Goal: Information Seeking & Learning: Learn about a topic

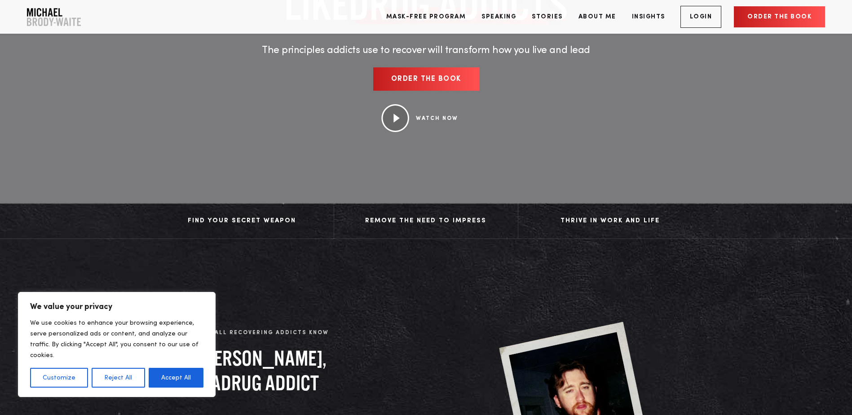
scroll to position [180, 0]
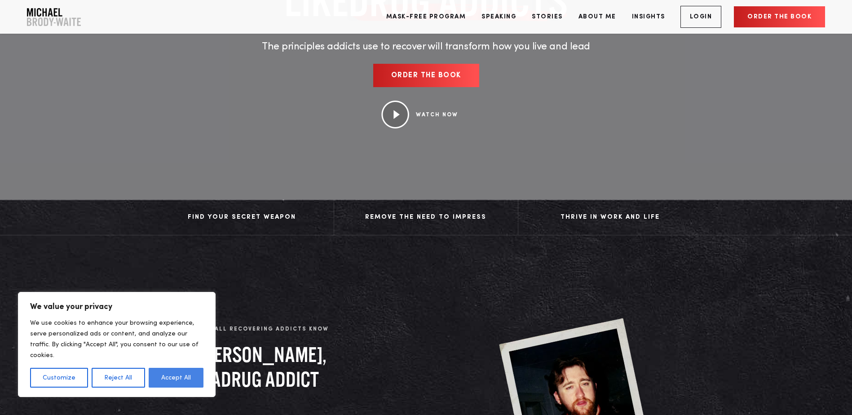
click at [179, 374] on button "Accept All" at bounding box center [176, 378] width 55 height 20
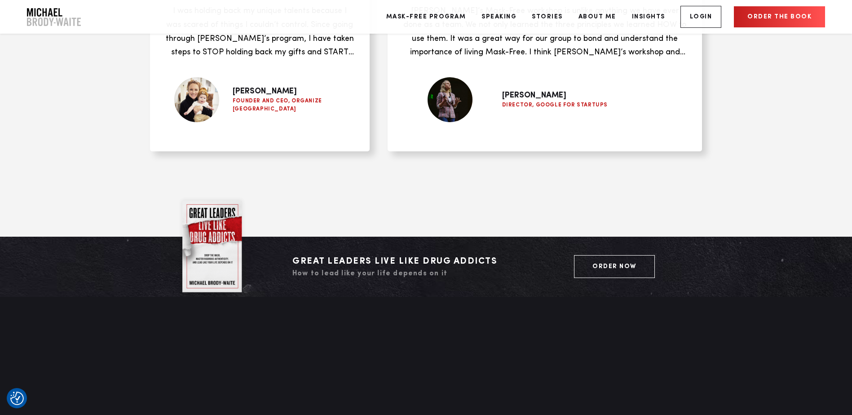
scroll to position [3727, 0]
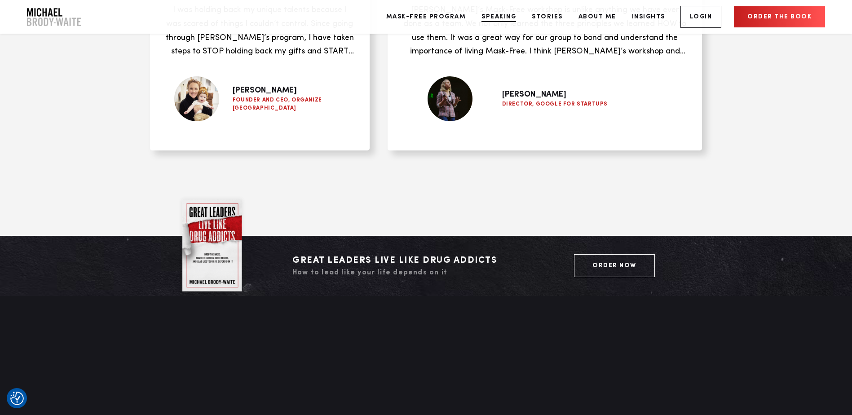
click at [495, 13] on link "Speaking" at bounding box center [499, 17] width 48 height 34
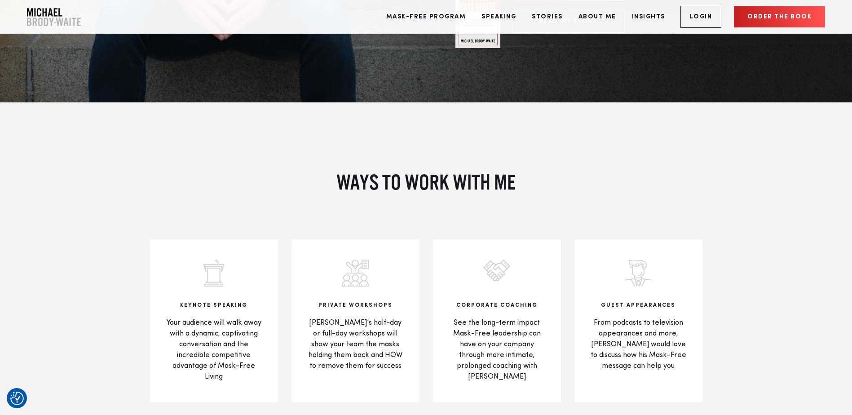
scroll to position [1661, 0]
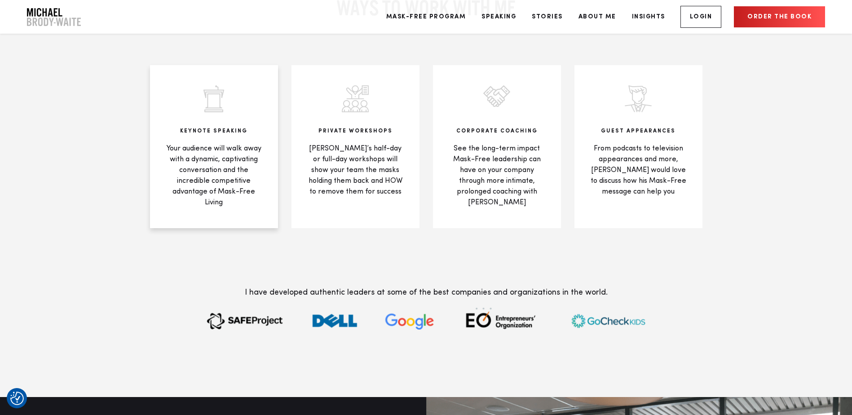
click at [212, 135] on div "KEYNOTE SPEAKING Your audience will walk away with a dynamic, captivating conve…" at bounding box center [214, 146] width 128 height 163
click at [212, 128] on h4 "KEYNOTE SPEAKING" at bounding box center [213, 131] width 101 height 6
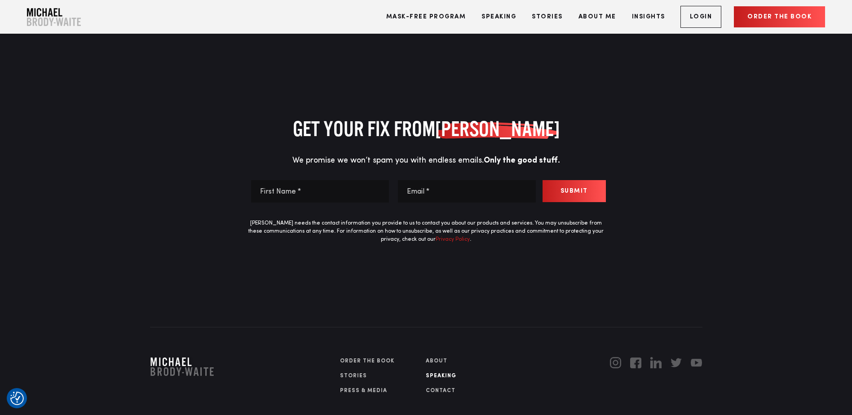
scroll to position [4166, 0]
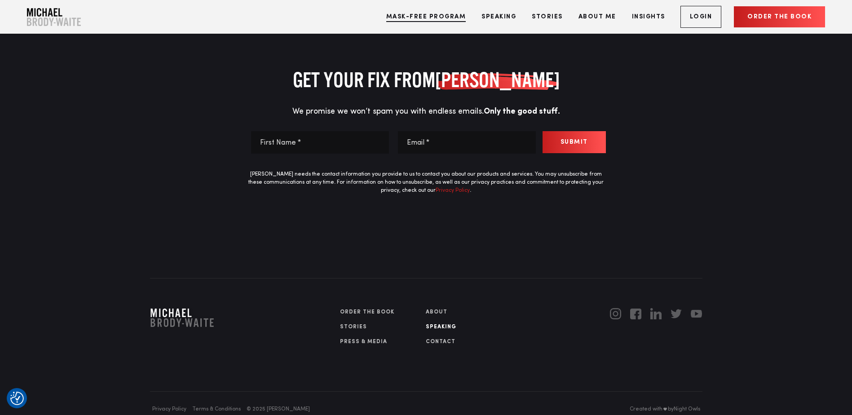
click at [426, 18] on link "Mask-Free Program" at bounding box center [425, 17] width 93 height 34
click at [775, 10] on link "Order the book" at bounding box center [779, 16] width 91 height 21
